Goal: Transaction & Acquisition: Purchase product/service

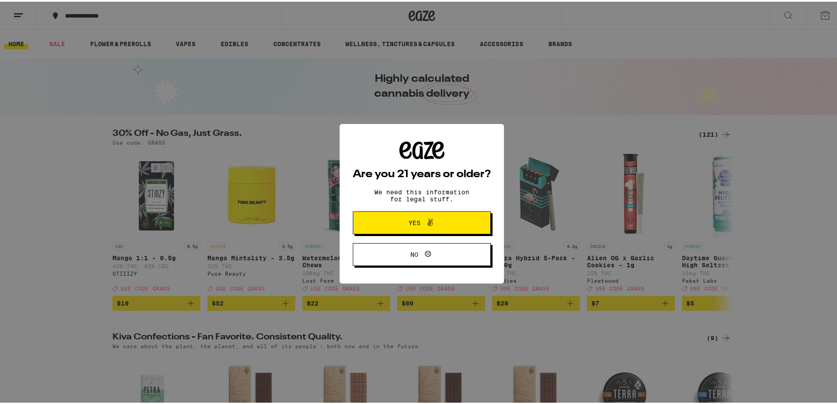
click at [431, 220] on icon at bounding box center [430, 220] width 11 height 11
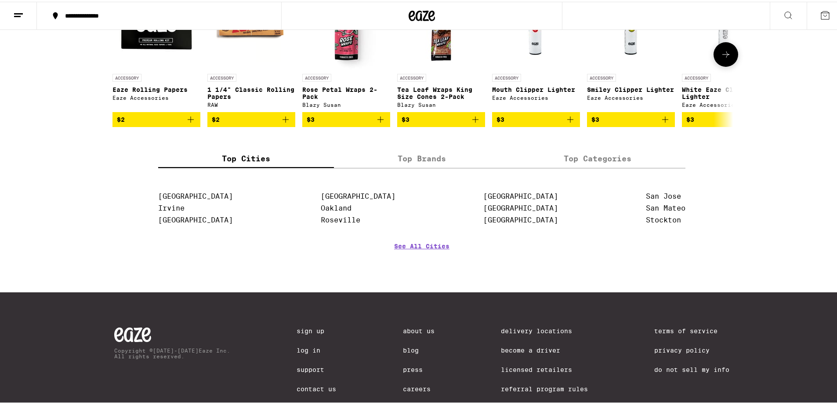
scroll to position [3790, 0]
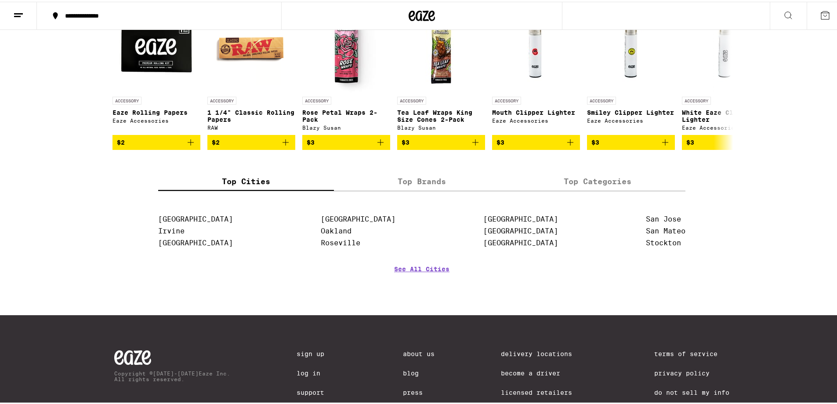
click at [294, 189] on label "Top Cities" at bounding box center [246, 179] width 176 height 19
click at [0, 0] on input "Top Cities" at bounding box center [0, 0] width 0 height 0
click at [724, 88] on button at bounding box center [726, 75] width 25 height 25
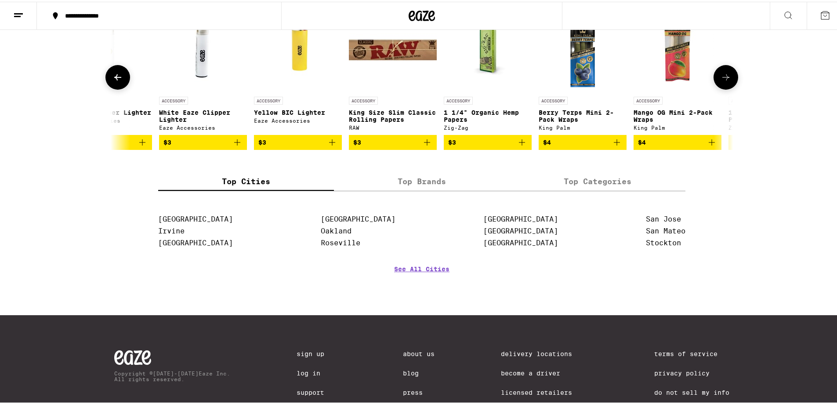
click at [723, 81] on icon at bounding box center [726, 75] width 11 height 11
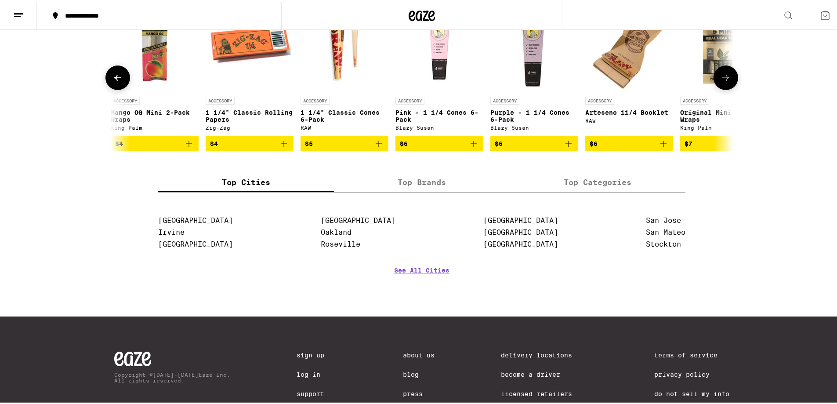
click at [723, 81] on icon at bounding box center [726, 76] width 11 height 11
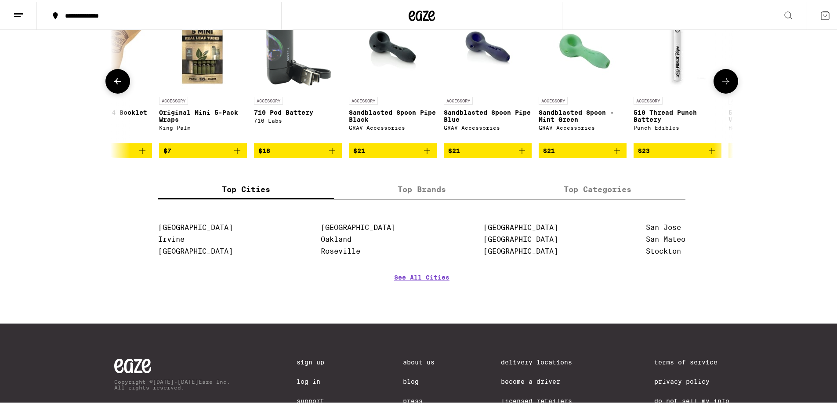
scroll to position [0, 1569]
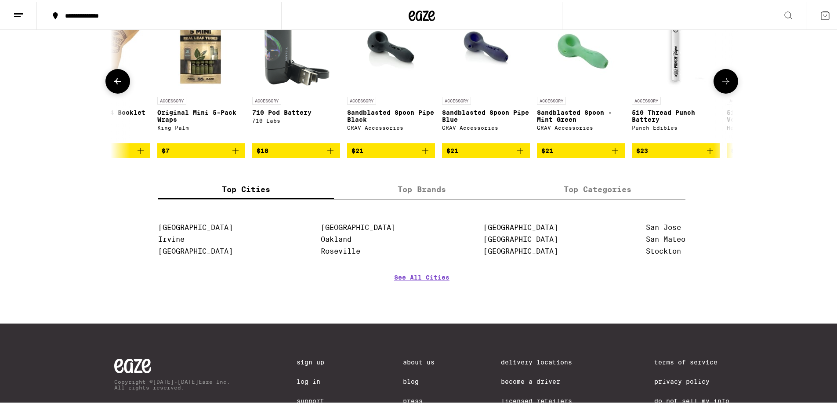
click at [727, 91] on img "Open page for 510 Black Variable Voltage Battery & Charger from Heavy Hitters" at bounding box center [771, 47] width 88 height 88
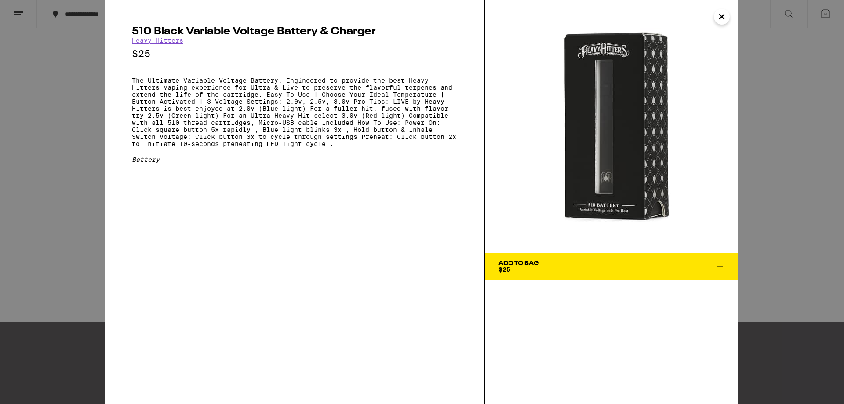
click at [720, 18] on icon "Close" at bounding box center [721, 16] width 11 height 13
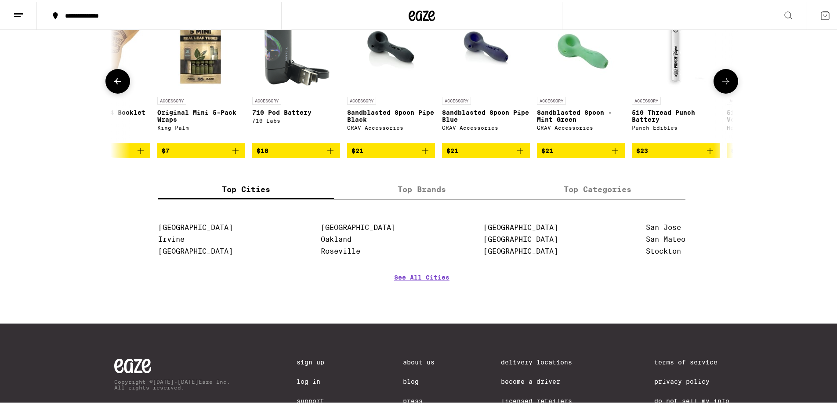
click at [727, 85] on icon at bounding box center [726, 79] width 11 height 11
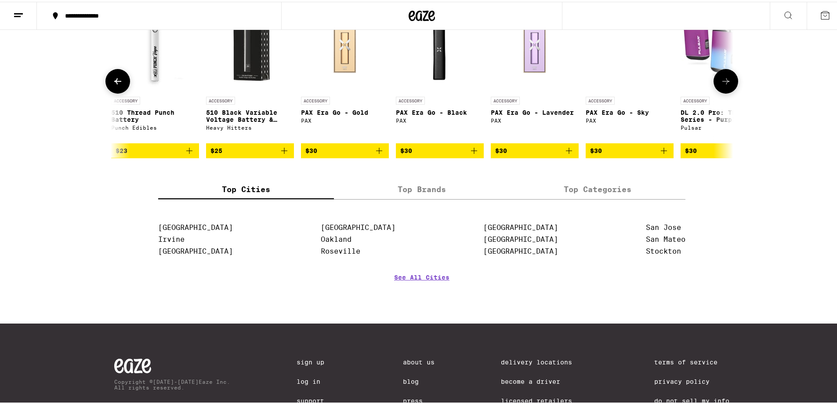
scroll to position [0, 2092]
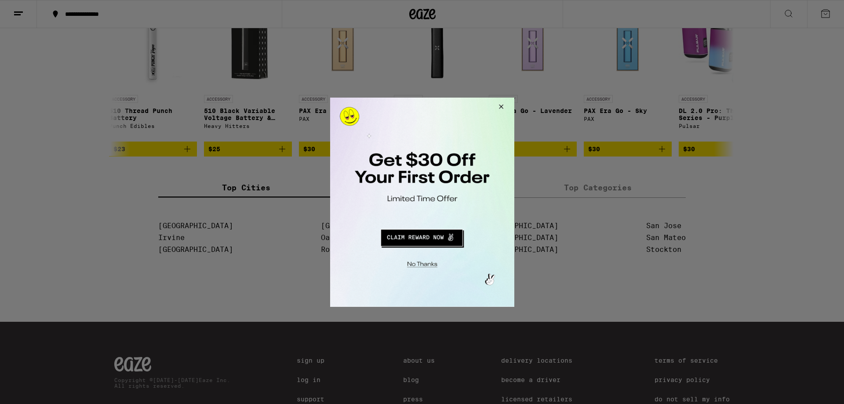
click at [504, 108] on button "Close Modal" at bounding box center [499, 107] width 24 height 21
